Goal: Information Seeking & Learning: Find specific fact

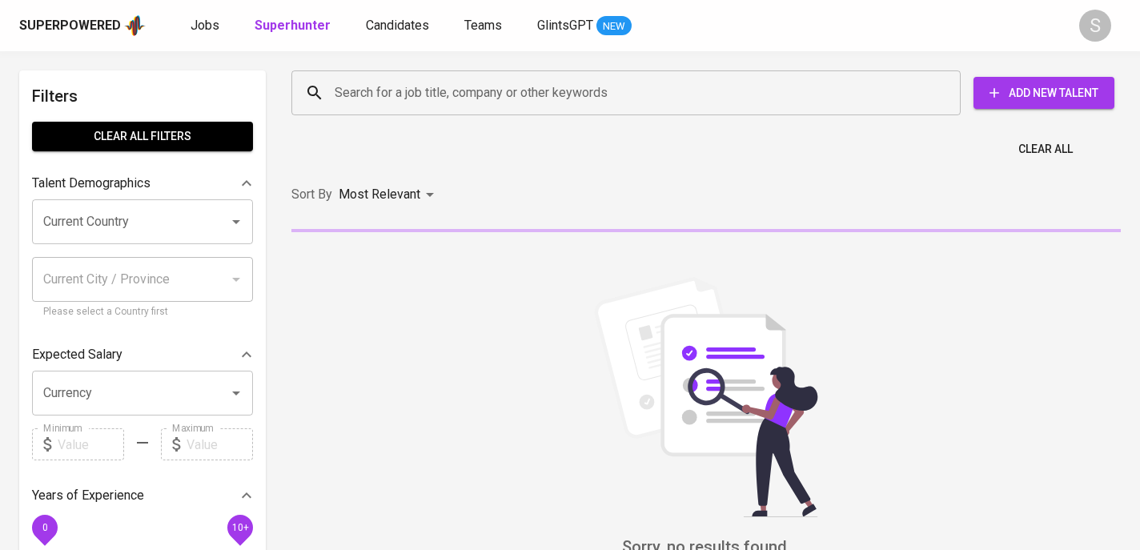
click at [350, 89] on input "Search for a job title, company or other keywords" at bounding box center [630, 93] width 599 height 30
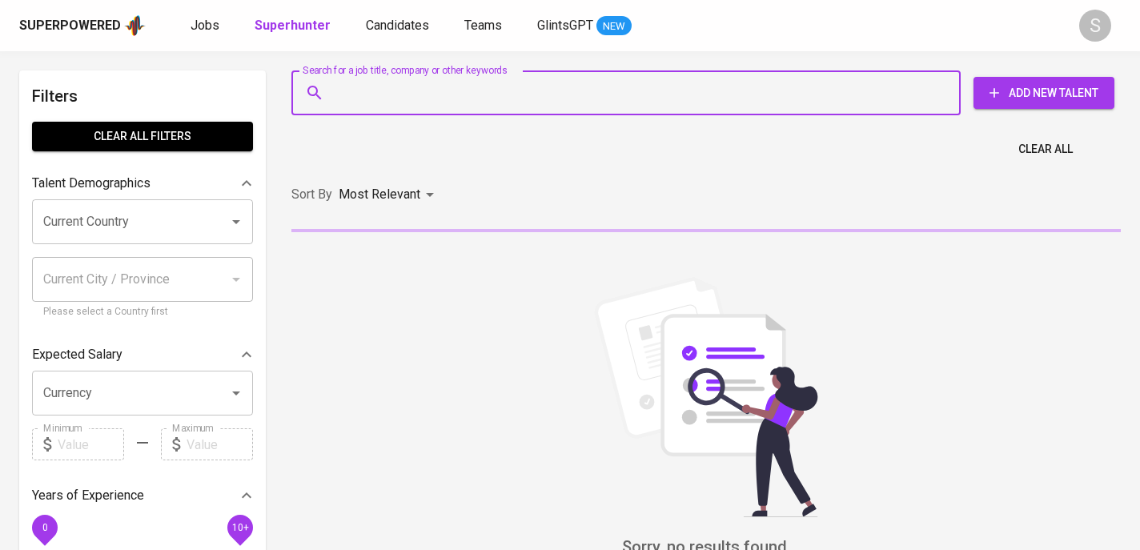
paste input "[EMAIL_ADDRESS][DOMAIN_NAME]"
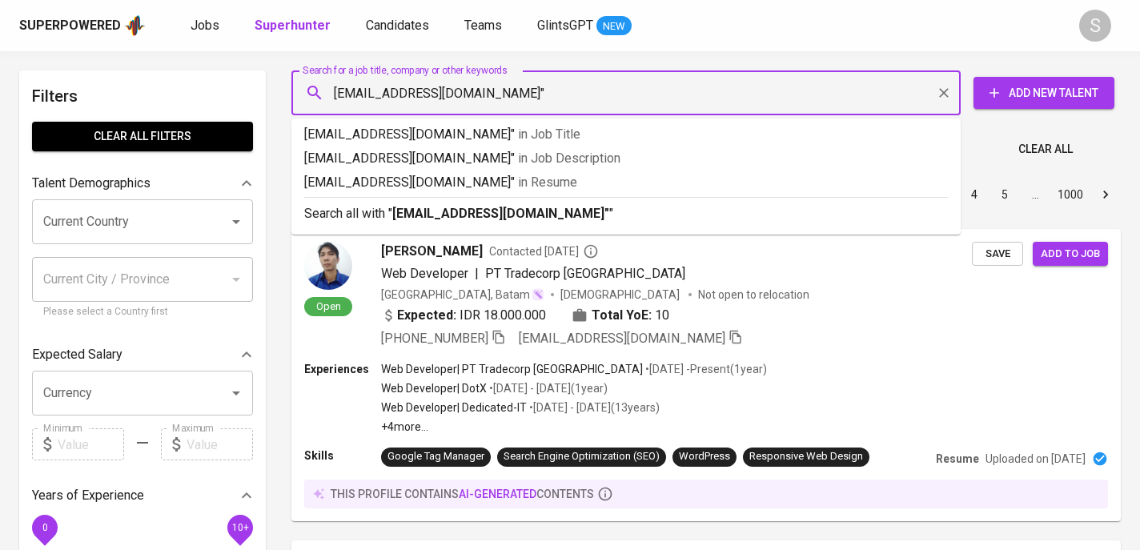
click at [334, 93] on input "[EMAIL_ADDRESS][DOMAIN_NAME]"" at bounding box center [630, 93] width 599 height 30
type input ""[EMAIL_ADDRESS][DOMAIN_NAME]""
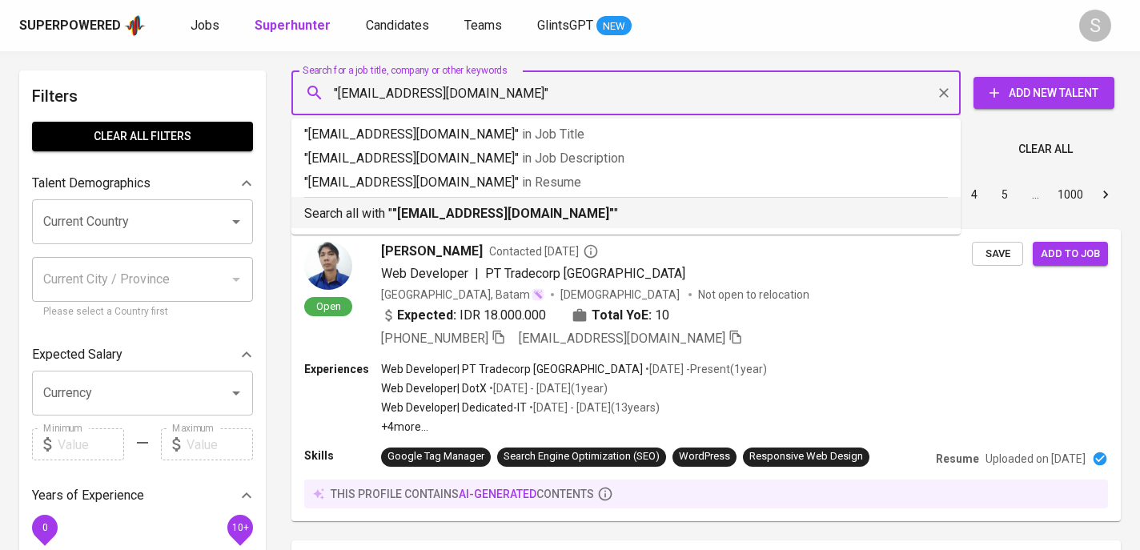
click at [390, 211] on p "Search all with " "[EMAIL_ADDRESS][DOMAIN_NAME]" "" at bounding box center [626, 213] width 644 height 19
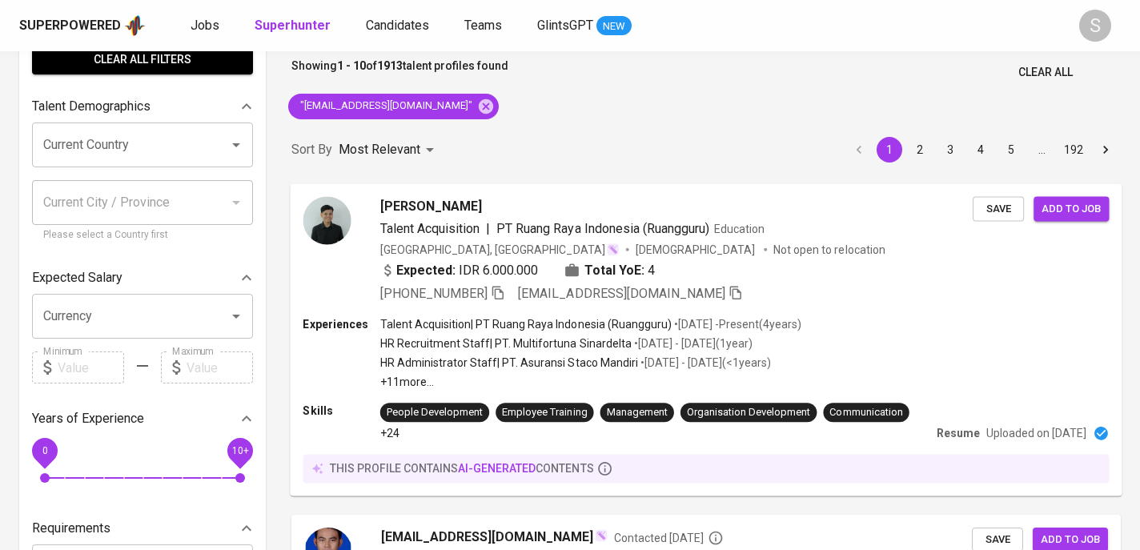
scroll to position [78, 0]
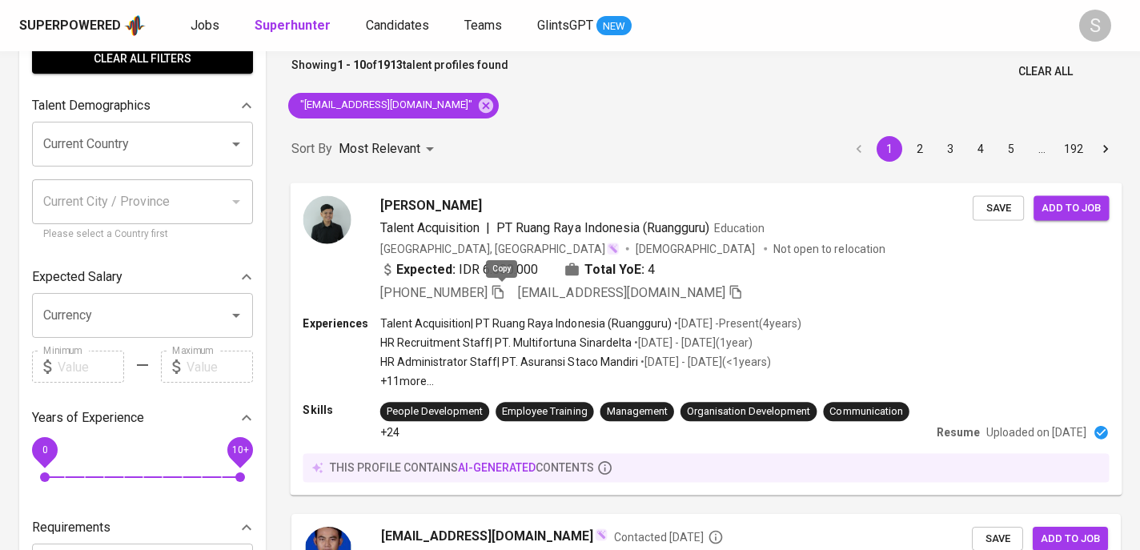
click at [501, 290] on icon "button" at bounding box center [498, 291] width 14 height 14
click at [503, 289] on icon "button" at bounding box center [497, 292] width 11 height 14
